Goal: Understand process/instructions

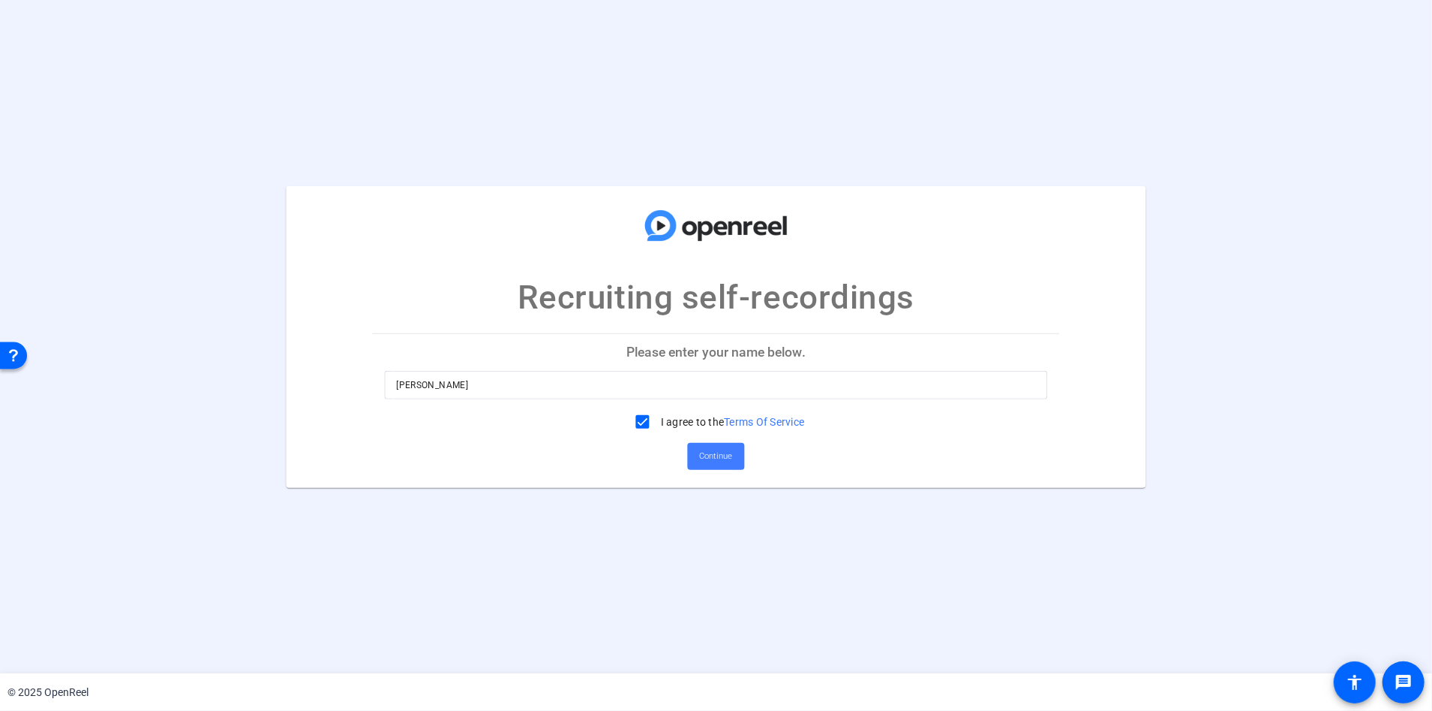
click at [729, 455] on span "Continue" at bounding box center [716, 456] width 33 height 23
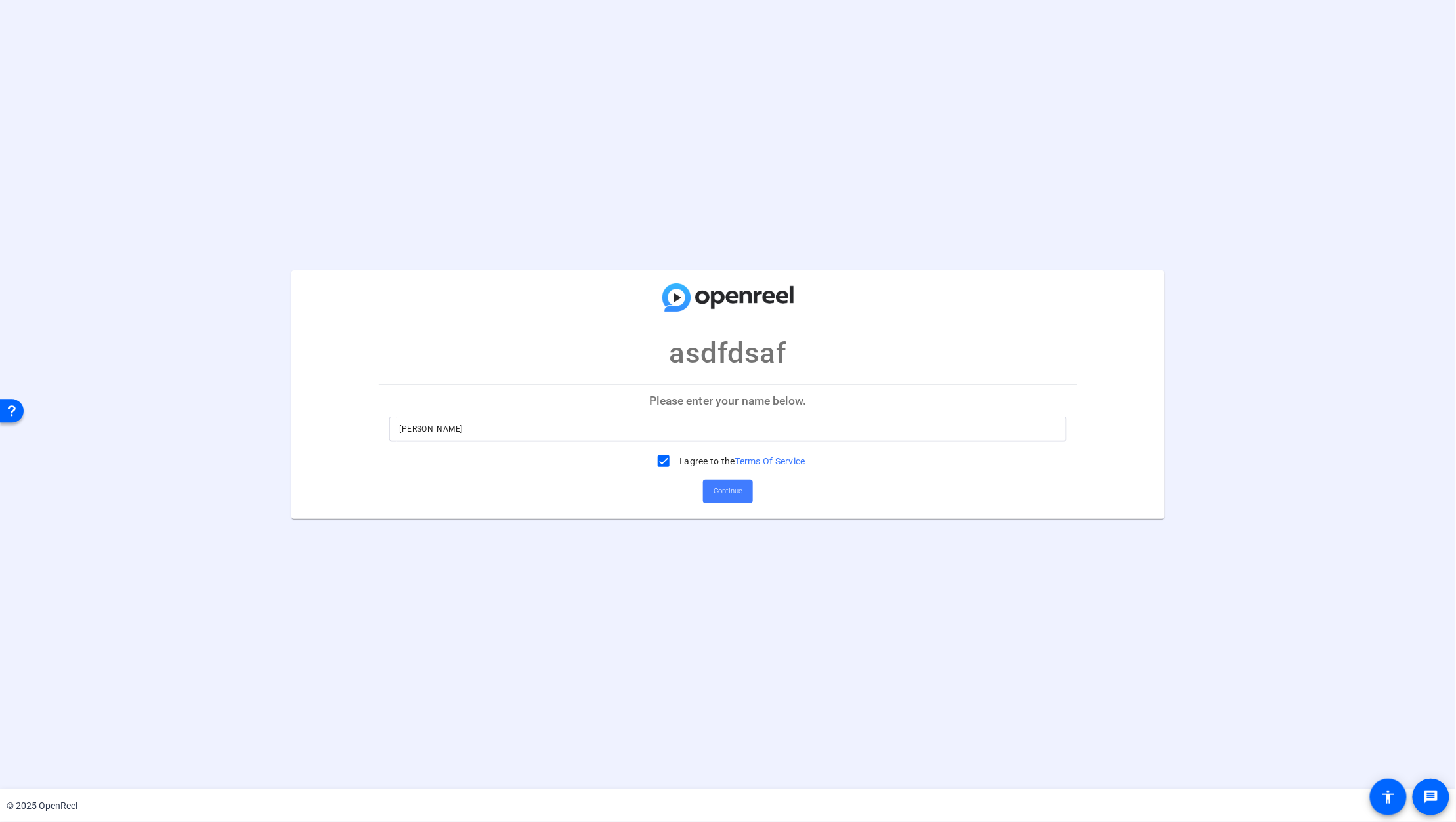
click at [737, 496] on span "Continue" at bounding box center [728, 491] width 29 height 20
